Goal: Task Accomplishment & Management: Complete application form

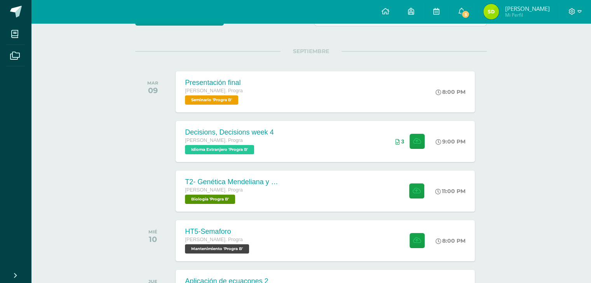
scroll to position [82, 0]
click at [216, 204] on div "T2- Genética Mendeliana y sus aplicaciones [PERSON_NAME]. Progra Biología 'Prog…" at bounding box center [230, 191] width 113 height 42
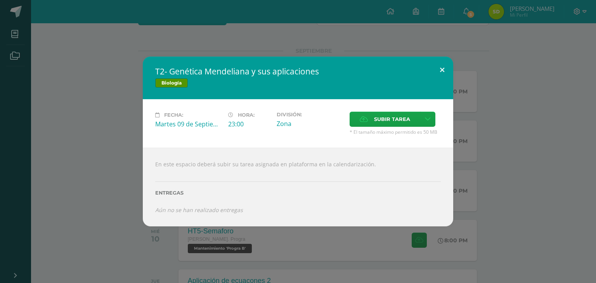
click at [446, 72] on button at bounding box center [442, 70] width 22 height 26
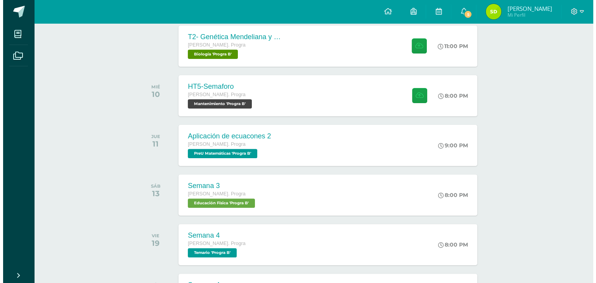
scroll to position [73, 0]
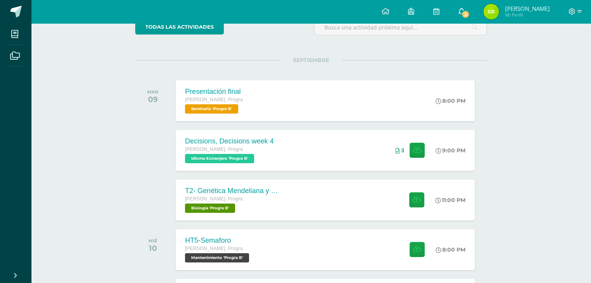
click at [469, 7] on link "5" at bounding box center [460, 11] width 25 height 23
click at [211, 160] on span "Idioma Extranjero 'Progra B'" at bounding box center [219, 158] width 70 height 9
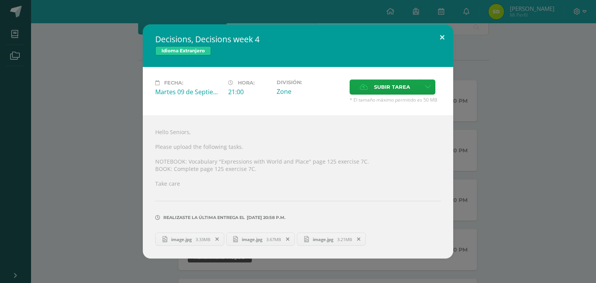
click at [448, 36] on button at bounding box center [442, 37] width 22 height 26
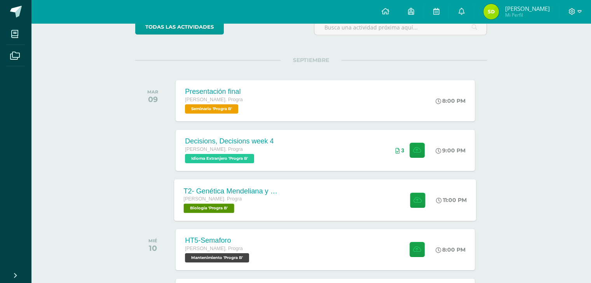
click at [216, 208] on span "Biología 'Progra B'" at bounding box center [209, 208] width 50 height 9
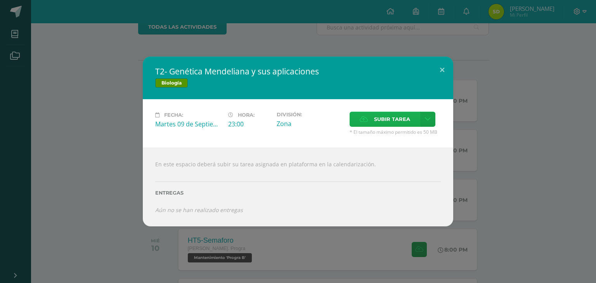
click at [401, 118] on span "Subir tarea" at bounding box center [392, 119] width 36 height 14
click at [0, 0] on input "Subir tarea" at bounding box center [0, 0] width 0 height 0
click at [431, 117] on link at bounding box center [427, 119] width 15 height 15
click at [395, 137] on span "Subir enlace" at bounding box center [394, 136] width 33 height 7
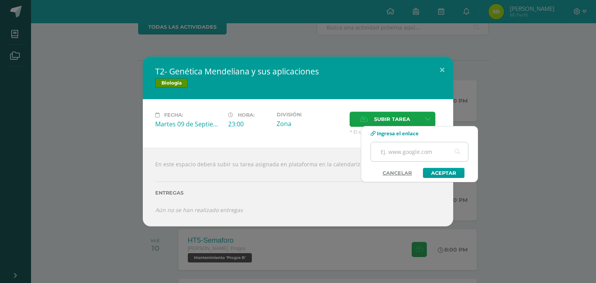
paste input "[URL][DOMAIN_NAME]"
type input "[URL][DOMAIN_NAME]"
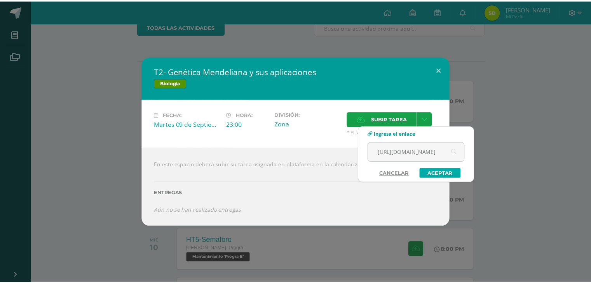
scroll to position [0, 0]
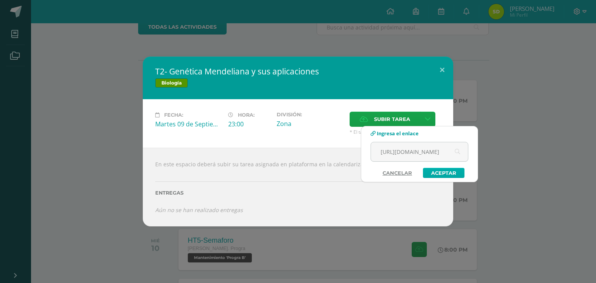
click at [435, 175] on link "Aceptar" at bounding box center [444, 173] width 42 height 10
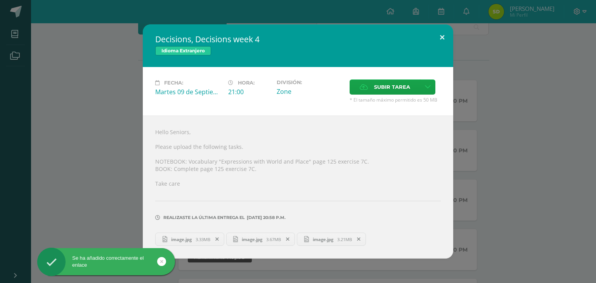
click at [440, 37] on button at bounding box center [442, 37] width 22 height 26
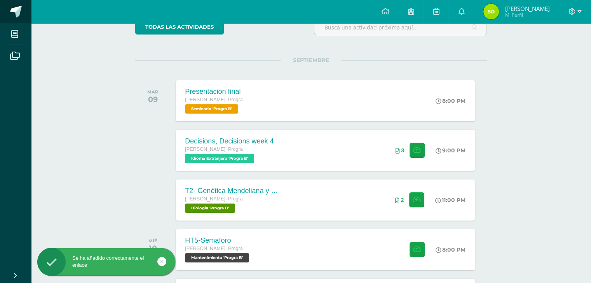
click at [19, 11] on span at bounding box center [16, 12] width 12 height 12
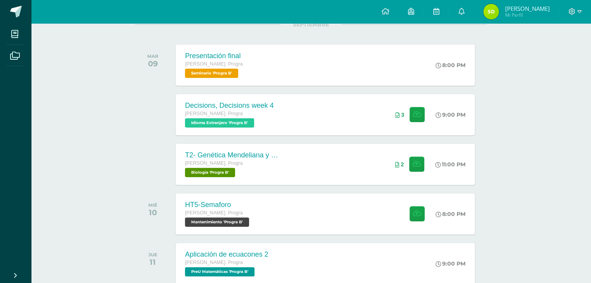
scroll to position [113, 0]
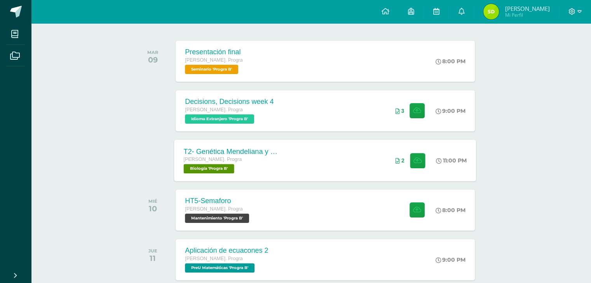
click at [218, 162] on div "[PERSON_NAME]. Progra" at bounding box center [231, 160] width 94 height 9
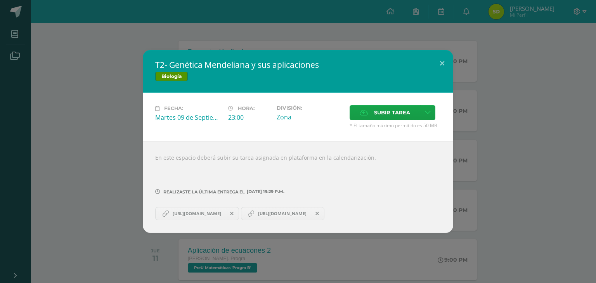
click at [234, 212] on icon at bounding box center [231, 213] width 3 height 5
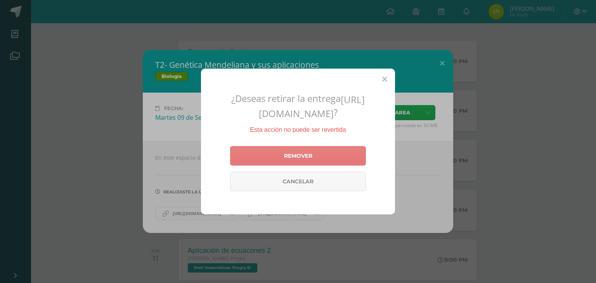
click at [308, 159] on link "Remover" at bounding box center [298, 155] width 136 height 19
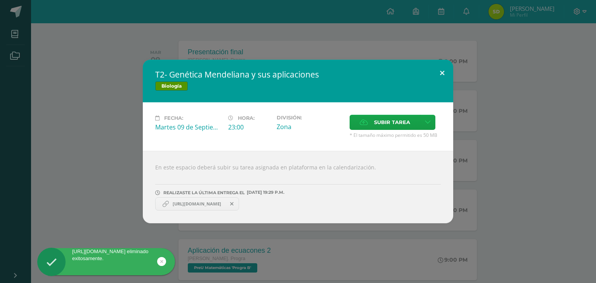
click at [441, 75] on button at bounding box center [442, 73] width 22 height 26
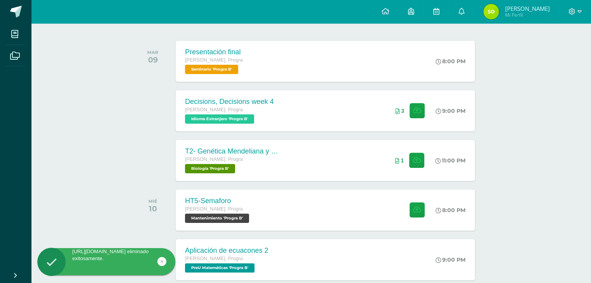
scroll to position [0, 0]
